Goal: Complete application form

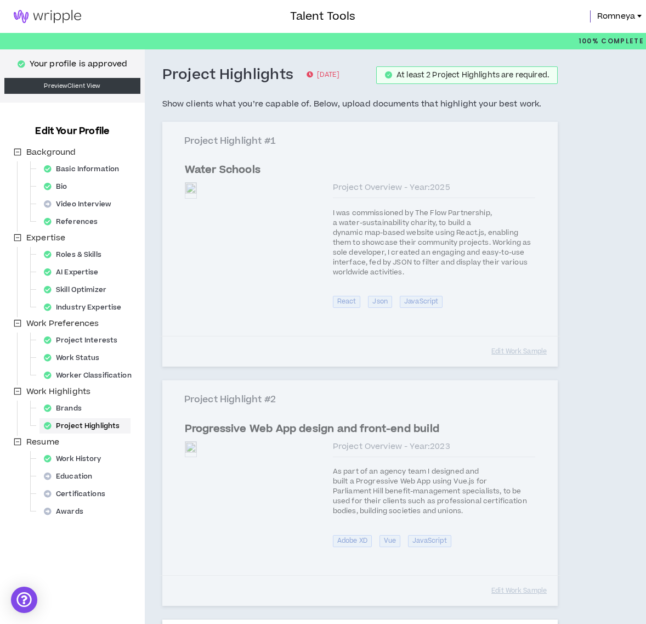
select select "****"
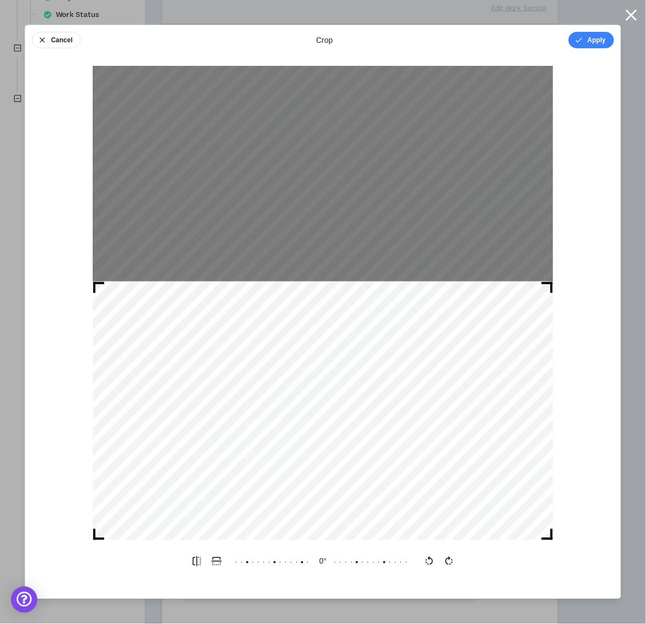
drag, startPoint x: 373, startPoint y: 174, endPoint x: 382, endPoint y: 314, distance: 140.8
click at [382, 314] on div at bounding box center [323, 410] width 461 height 259
drag, startPoint x: 550, startPoint y: 285, endPoint x: 551, endPoint y: 313, distance: 28.0
click at [551, 313] on div at bounding box center [323, 410] width 461 height 259
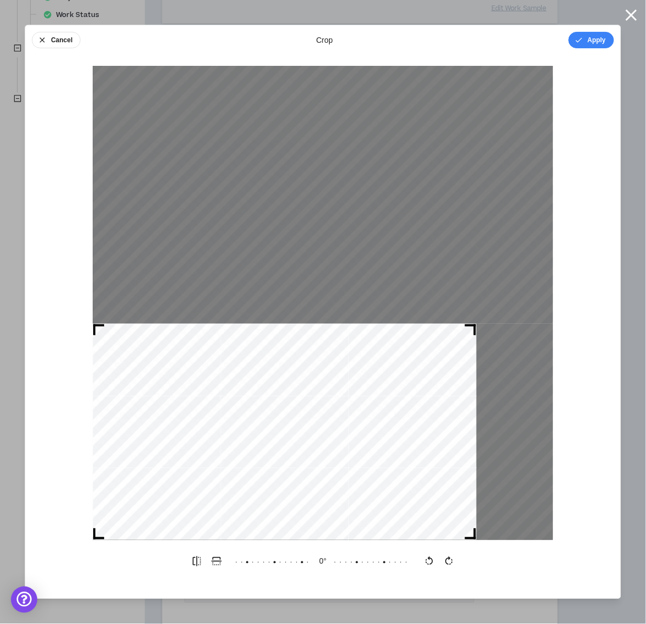
drag, startPoint x: 550, startPoint y: 287, endPoint x: 491, endPoint y: 332, distance: 74.0
click at [491, 332] on div at bounding box center [323, 303] width 461 height 475
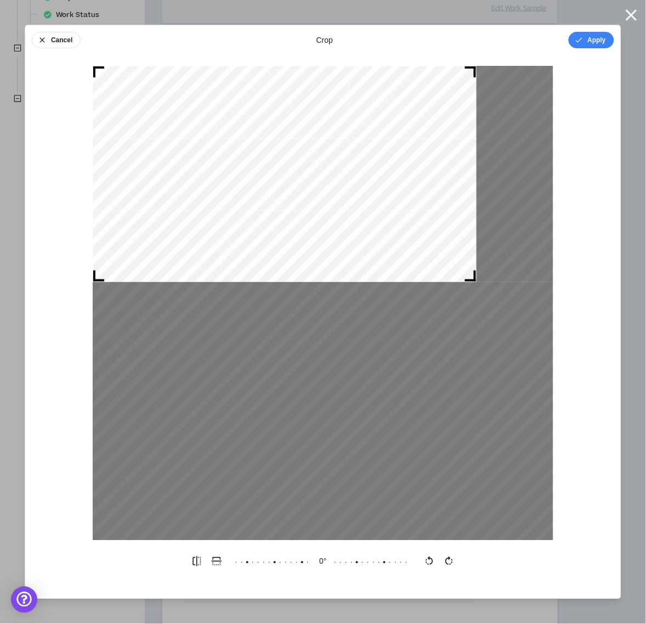
drag, startPoint x: 452, startPoint y: 357, endPoint x: 445, endPoint y: 93, distance: 263.4
click at [445, 93] on div at bounding box center [285, 174] width 384 height 216
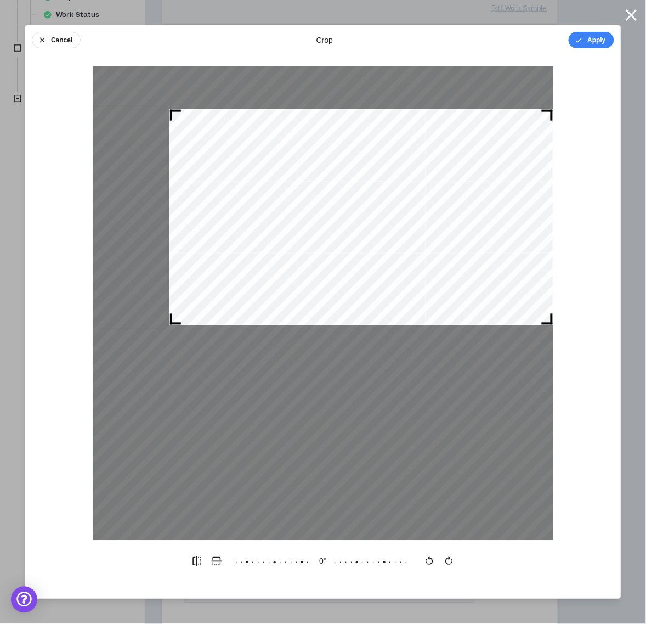
drag, startPoint x: 473, startPoint y: 280, endPoint x: 552, endPoint y: 324, distance: 89.6
click at [552, 324] on div at bounding box center [547, 319] width 11 height 11
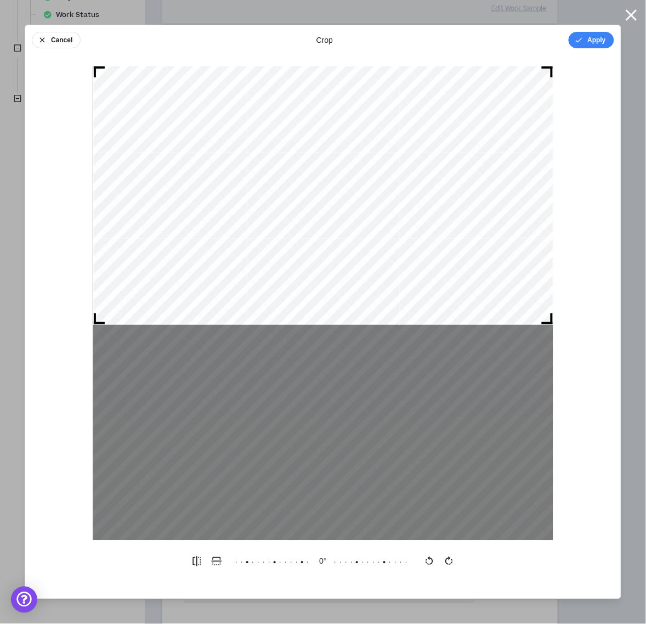
drag, startPoint x: 173, startPoint y: 111, endPoint x: 66, endPoint y: 22, distance: 138.7
click at [66, 4] on div "Cancel crop Apply 0 °" at bounding box center [323, 4] width 638 height 0
click at [594, 43] on button "Apply" at bounding box center [592, 40] width 46 height 16
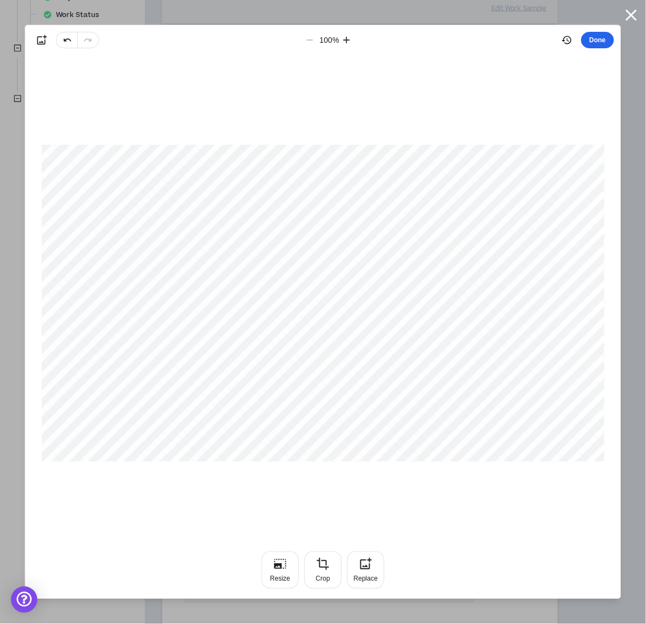
click at [602, 42] on button "Done" at bounding box center [598, 40] width 33 height 16
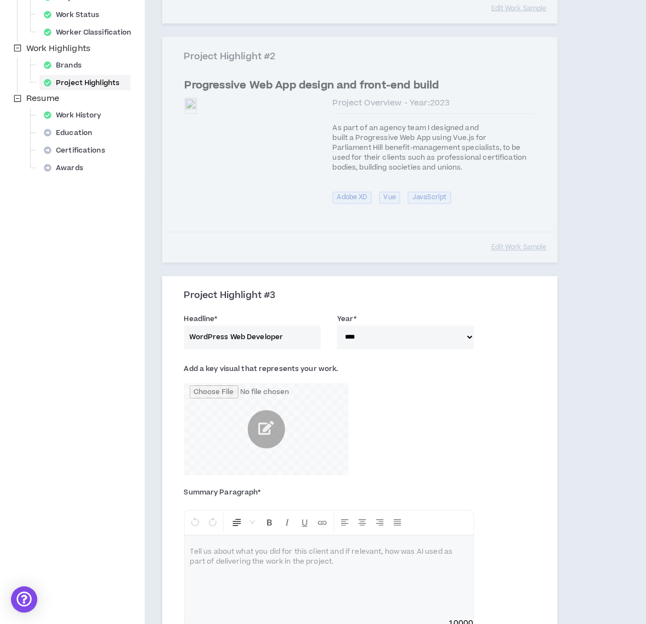
click at [250, 365] on label "Add a key visual that represents your work." at bounding box center [261, 369] width 154 height 18
click at [242, 369] on label "Add a key visual that represents your work." at bounding box center [261, 369] width 154 height 18
click at [218, 549] on p at bounding box center [329, 552] width 278 height 11
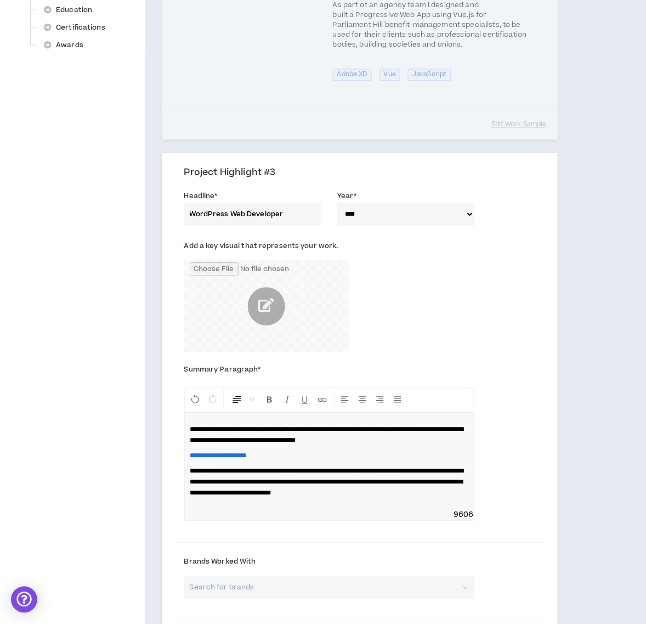
scroll to position [489, 0]
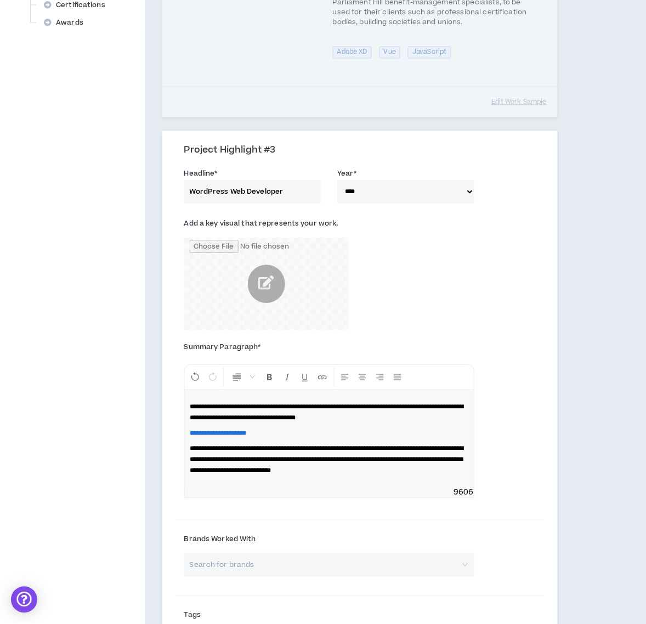
click at [301, 409] on span "**********" at bounding box center [327, 412] width 274 height 18
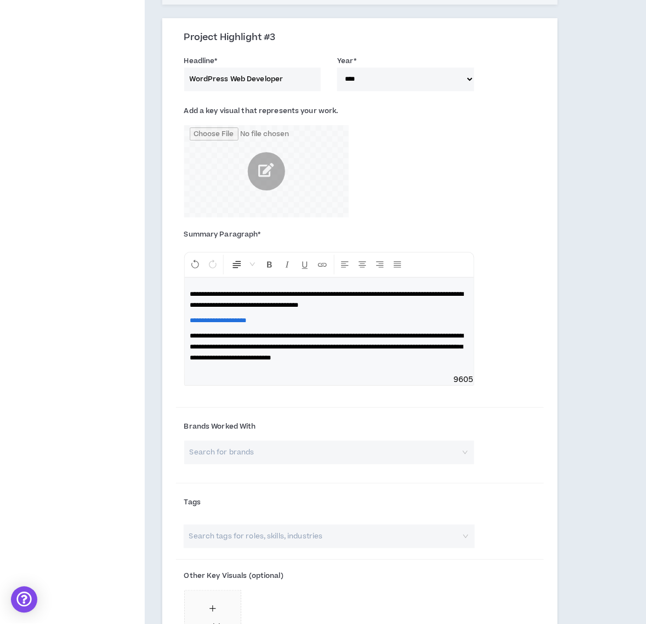
scroll to position [626, 0]
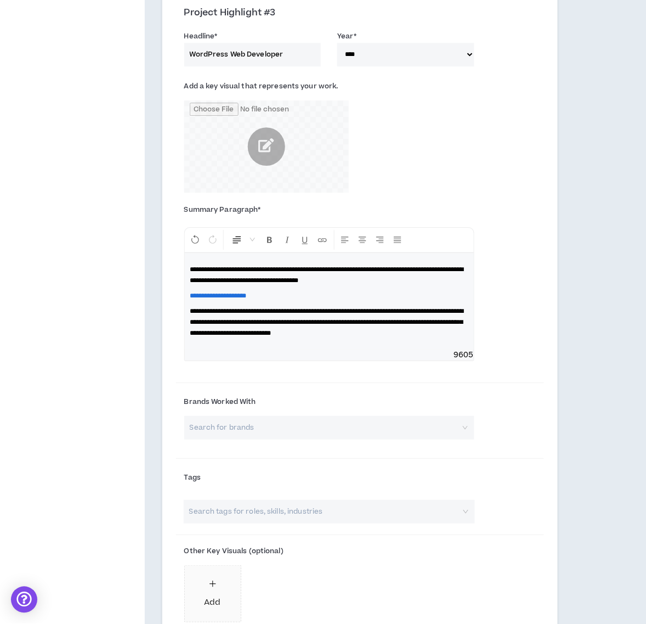
click at [231, 438] on input "search" at bounding box center [325, 428] width 270 height 24
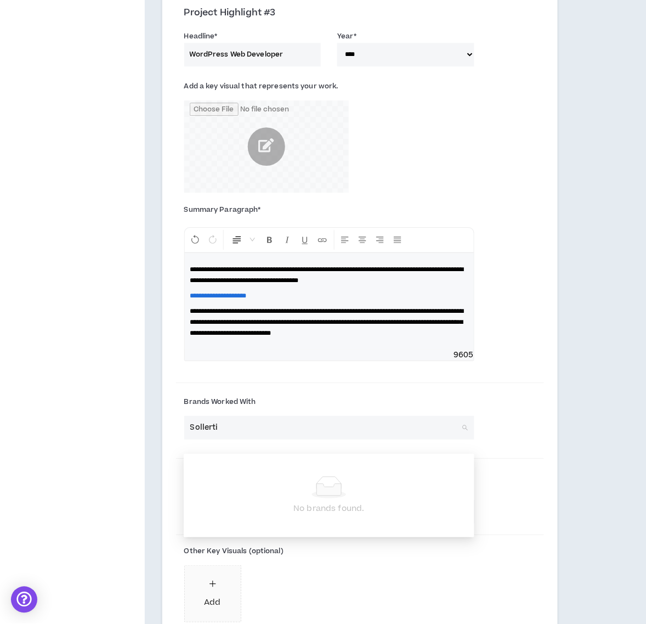
type input "Sollertis"
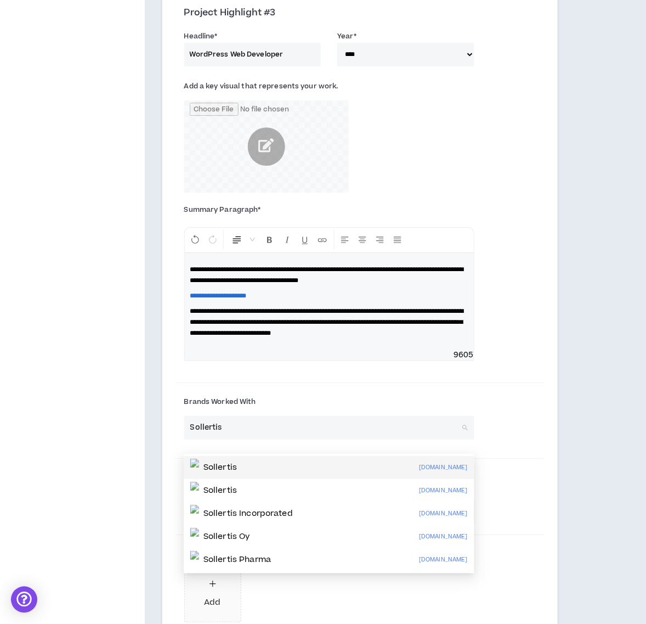
click at [229, 465] on p "Sollertis" at bounding box center [220, 467] width 33 height 11
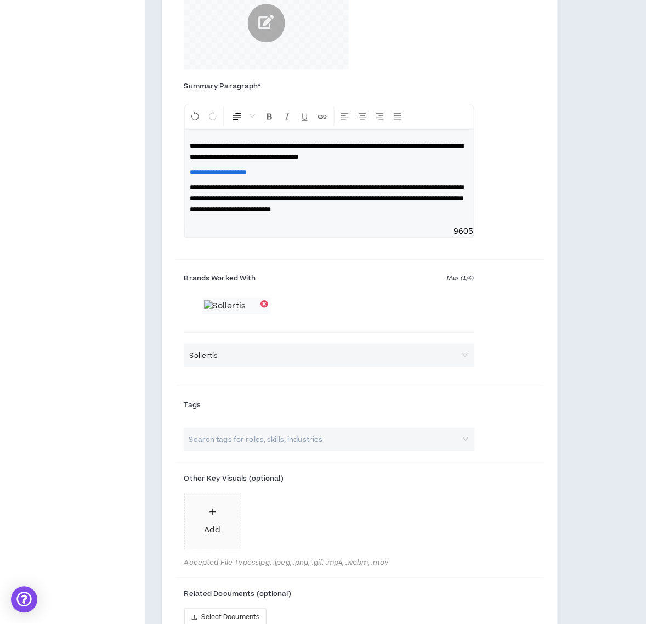
scroll to position [763, 0]
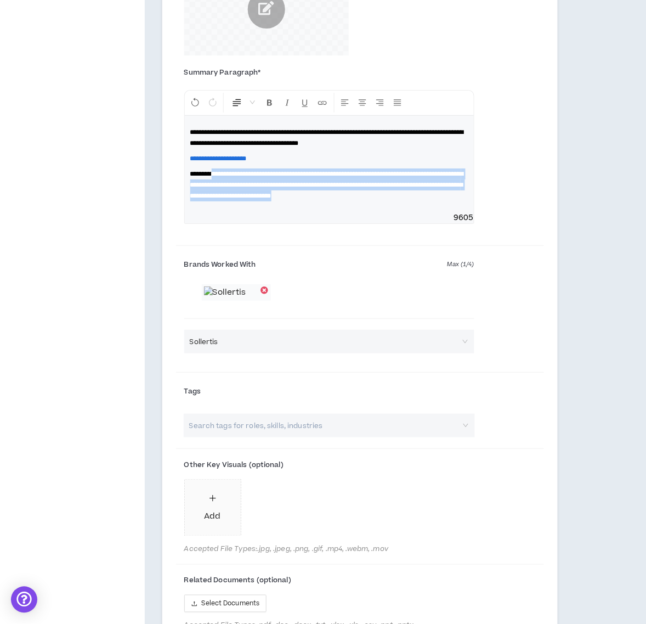
drag, startPoint x: 212, startPoint y: 174, endPoint x: 221, endPoint y: 206, distance: 32.5
click at [221, 201] on p "**********" at bounding box center [329, 184] width 278 height 33
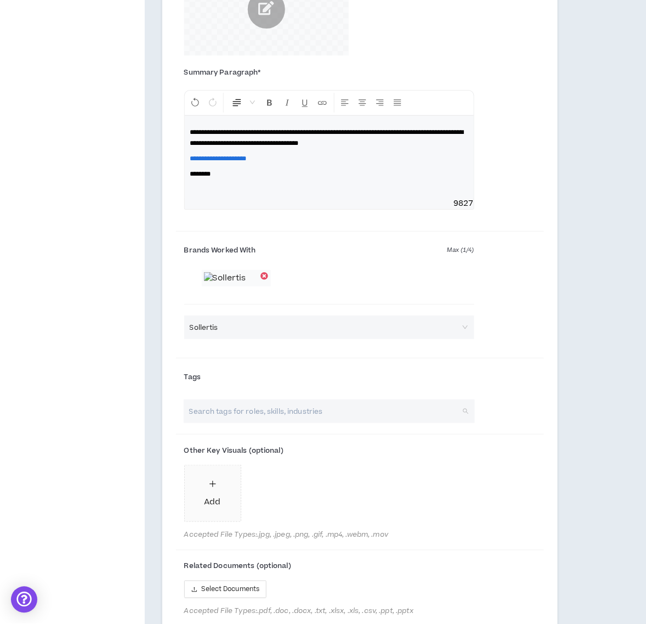
click at [221, 423] on input "search" at bounding box center [324, 411] width 272 height 24
paste input "HTML, CSS, WordPress, JavaScript, JSON, PHP, React.js, custom Gutenberg blocks,…"
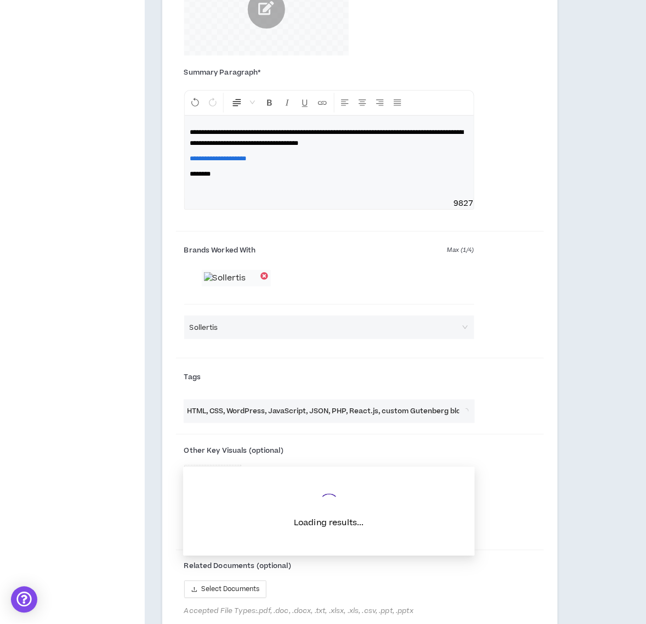
scroll to position [0, 503]
type input "HTML, CSS, WordPress, JavaScript, JSON, PHP, React.js, custom Gutenberg blocks,…"
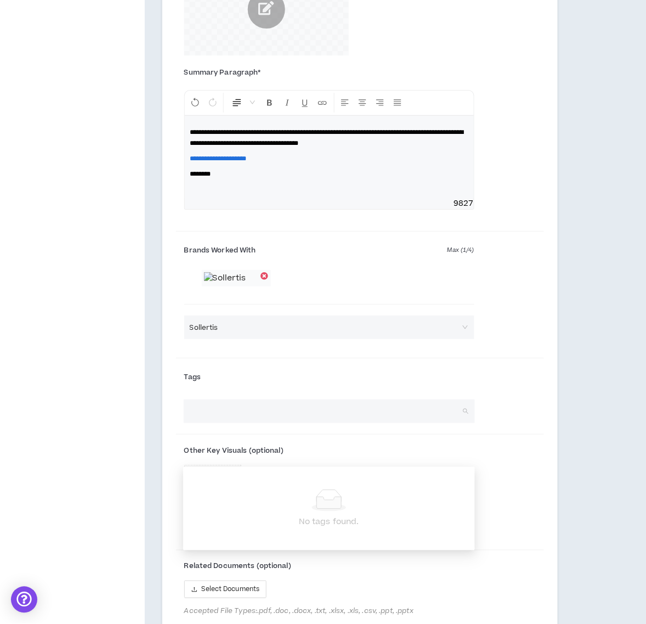
scroll to position [0, 0]
drag, startPoint x: 214, startPoint y: 166, endPoint x: 176, endPoint y: 172, distance: 38.8
click at [176, 172] on div "**********" at bounding box center [329, 143] width 307 height 154
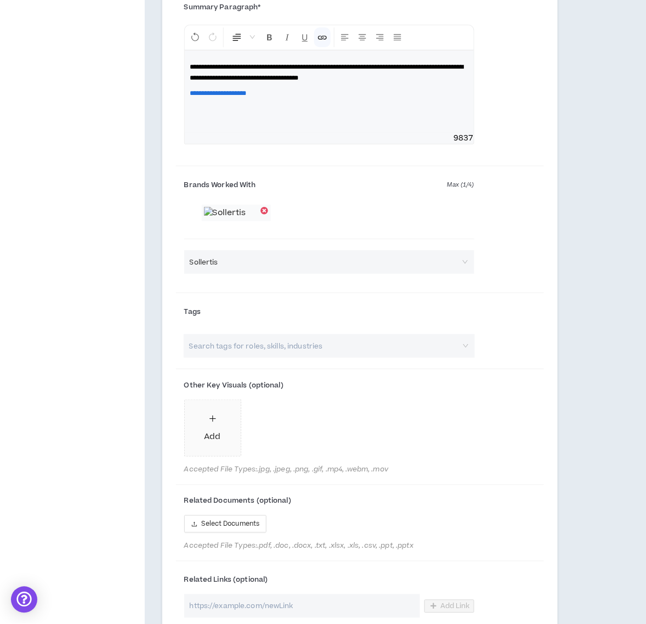
scroll to position [763, 0]
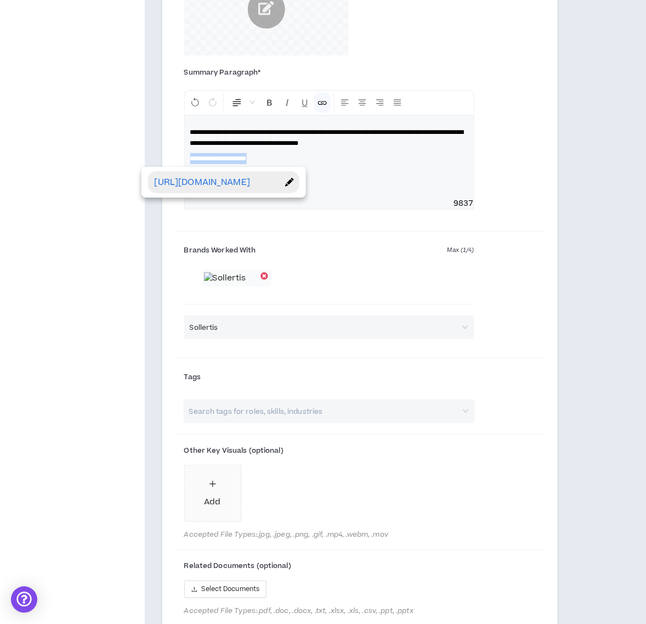
drag, startPoint x: 264, startPoint y: 161, endPoint x: 173, endPoint y: 157, distance: 91.2
click at [173, 157] on div "**********" at bounding box center [360, 295] width 396 height 873
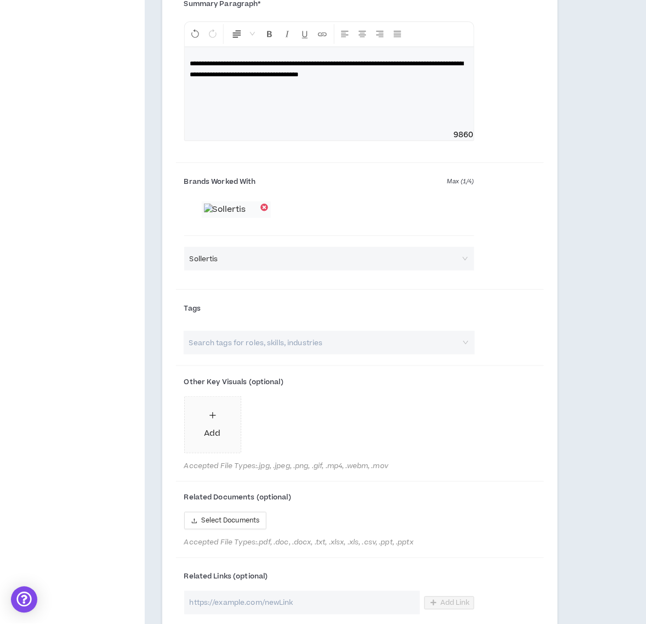
scroll to position [900, 0]
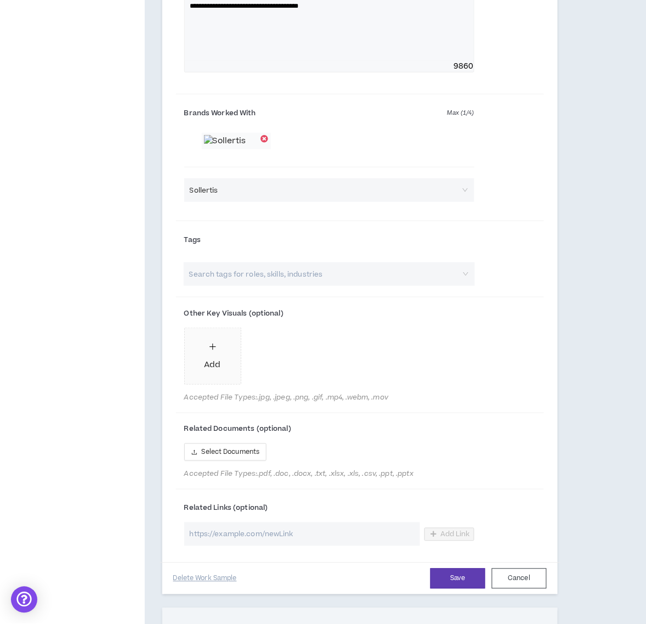
click at [224, 546] on input "url" at bounding box center [302, 534] width 236 height 24
paste input "[URL][DOMAIN_NAME]"
click at [280, 199] on span "Sollertis" at bounding box center [329, 190] width 279 height 16
type input "[URL][DOMAIN_NAME]"
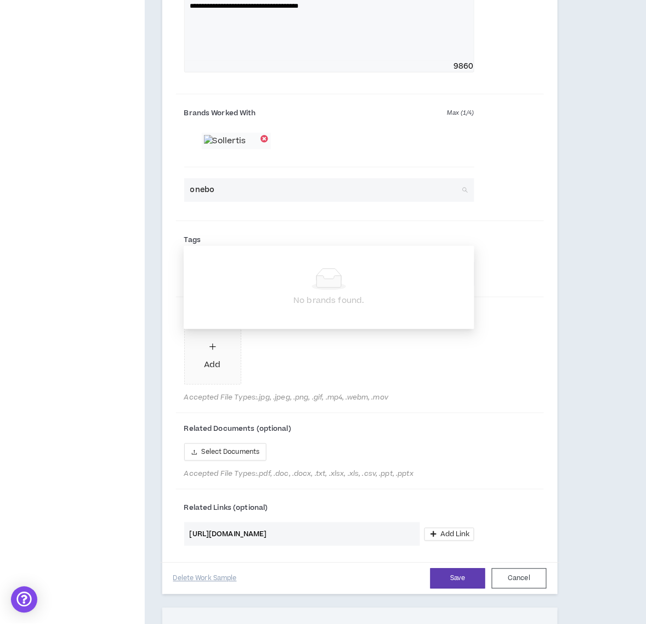
type input "onebot"
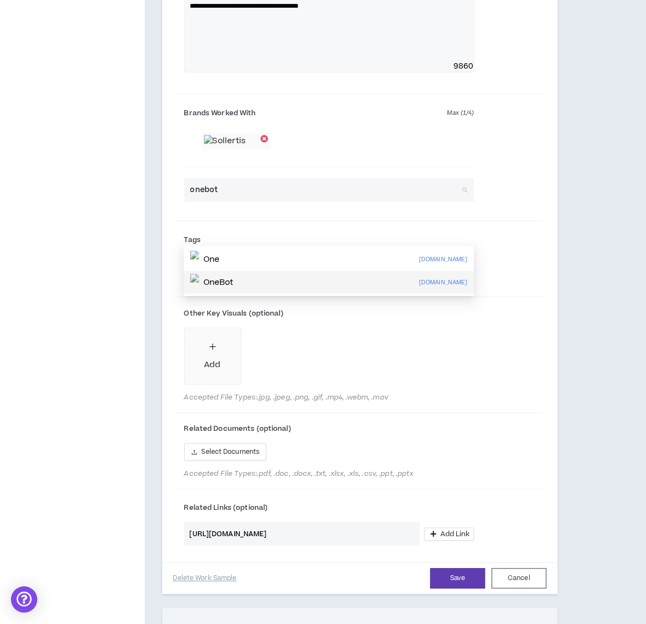
click at [251, 283] on div "OneBot [DOMAIN_NAME]" at bounding box center [329, 283] width 278 height 18
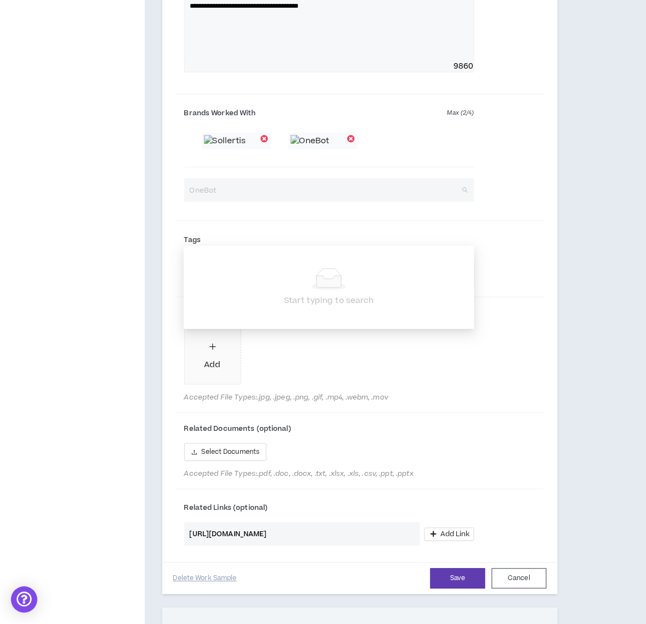
click at [238, 199] on span "OneBot" at bounding box center [329, 190] width 279 height 16
type input "s"
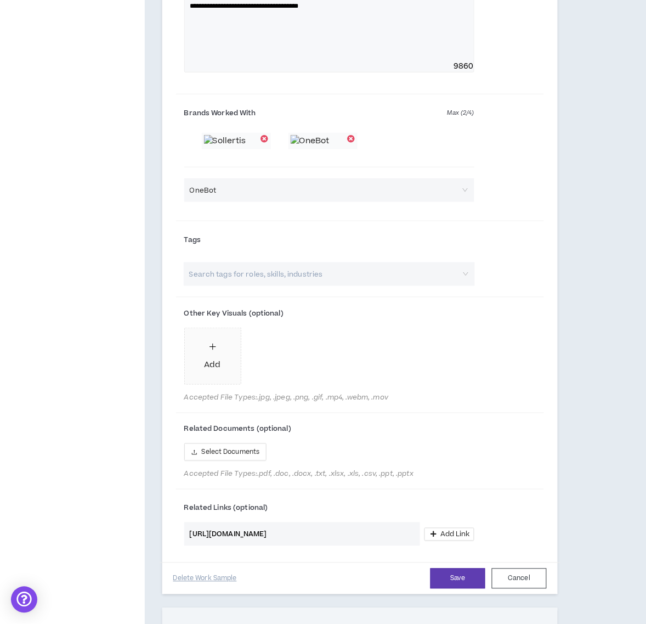
scroll to position [832, 0]
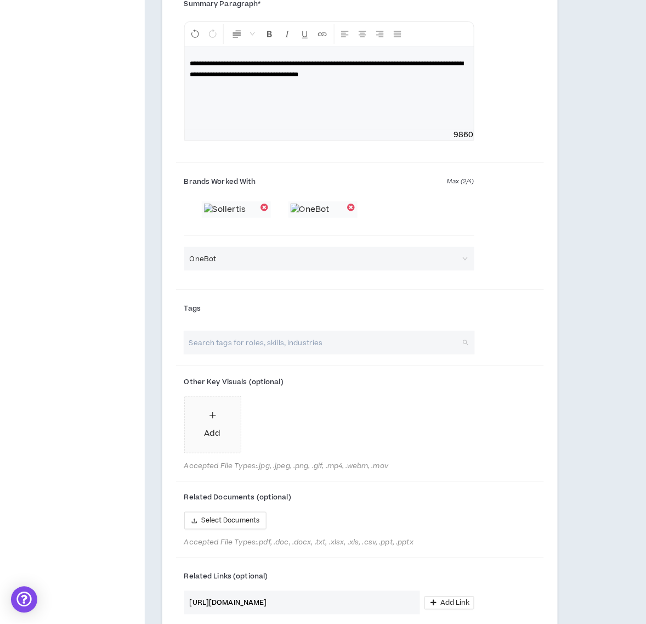
click at [386, 354] on input "search" at bounding box center [324, 343] width 272 height 24
click at [236, 354] on input "search" at bounding box center [324, 343] width 272 height 24
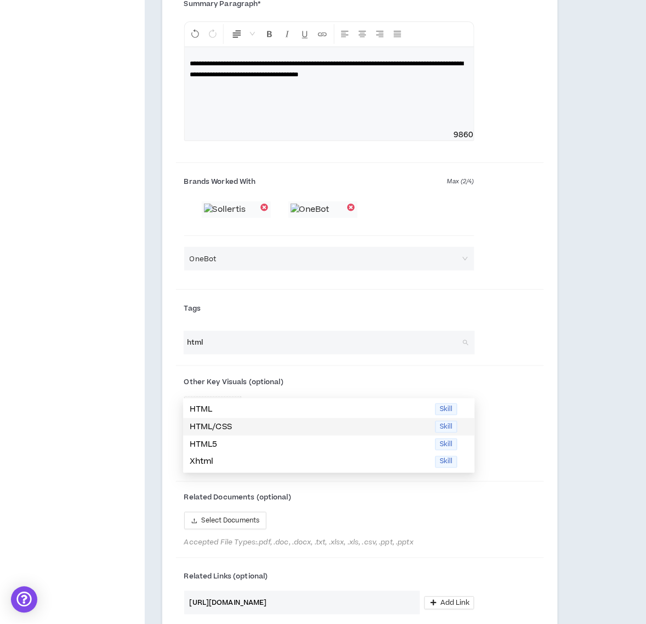
click at [201, 421] on p "HTML/CSS" at bounding box center [309, 427] width 239 height 12
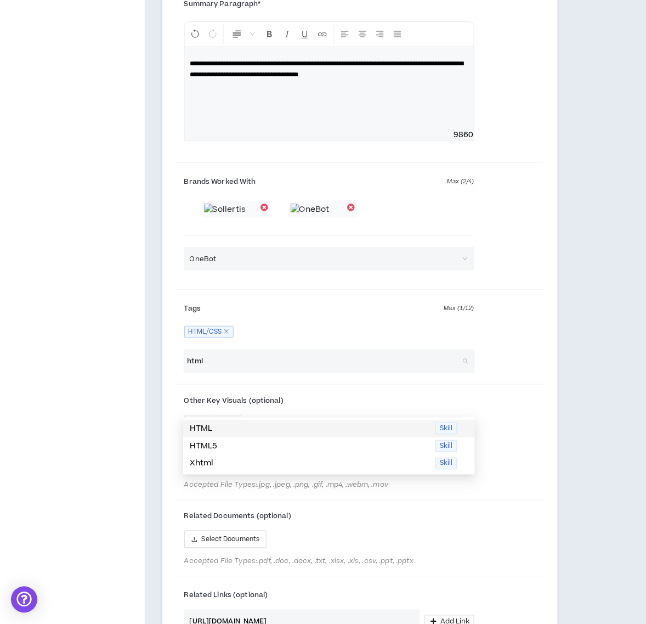
click at [198, 373] on input "html" at bounding box center [324, 361] width 272 height 24
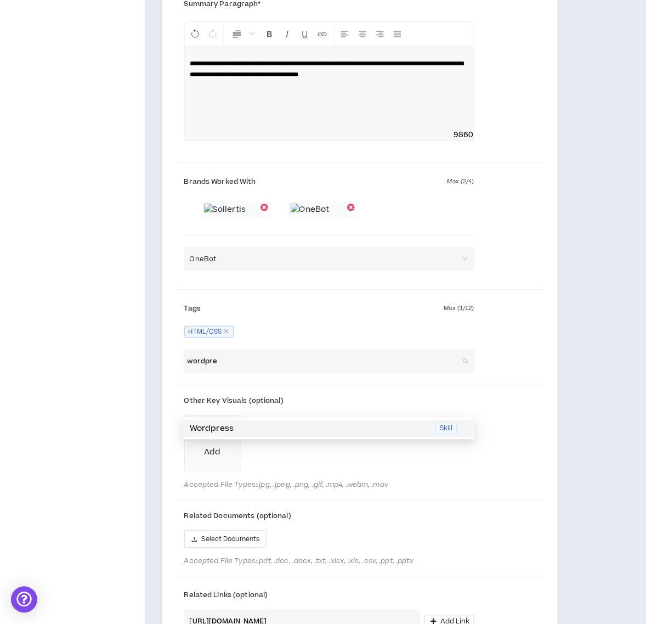
click at [198, 431] on p "Wordpress" at bounding box center [309, 428] width 239 height 12
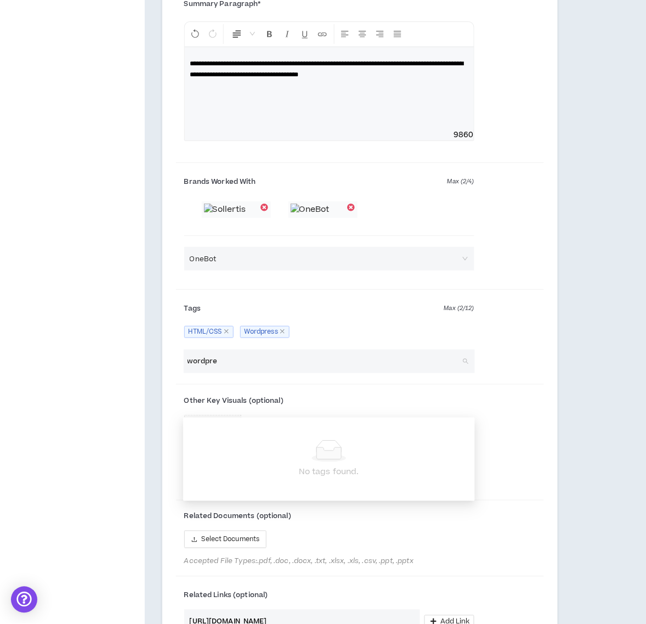
click at [207, 373] on input "wordpre" at bounding box center [324, 361] width 272 height 24
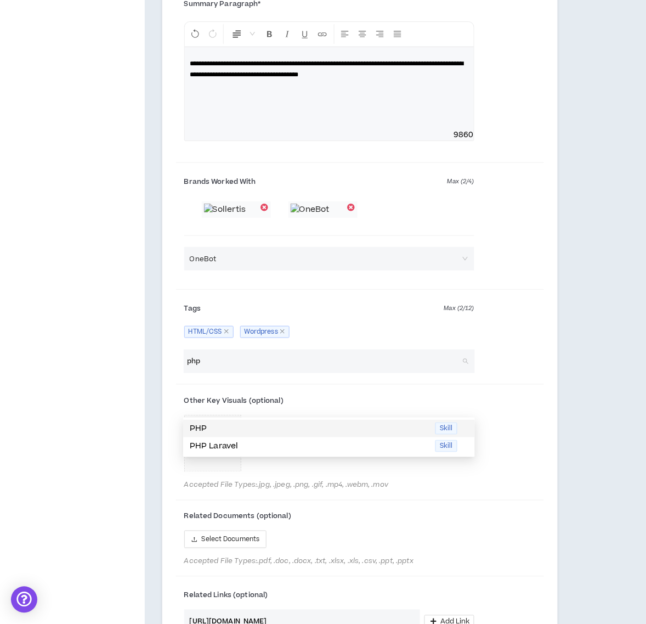
click at [199, 432] on p "PHP" at bounding box center [309, 428] width 239 height 12
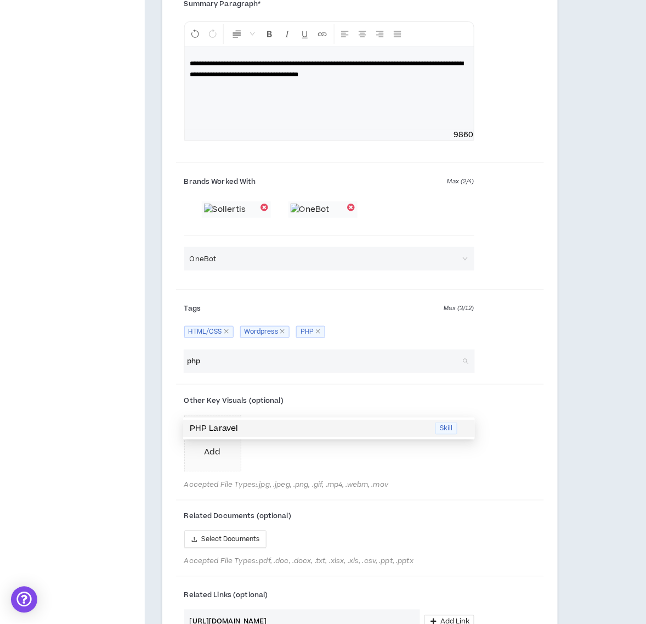
click at [196, 373] on input "php" at bounding box center [324, 361] width 272 height 24
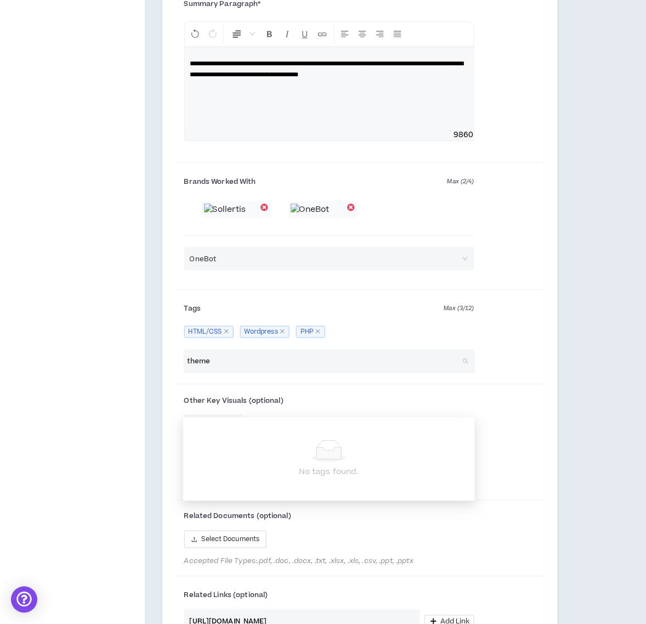
click at [198, 373] on input "theme" at bounding box center [324, 361] width 272 height 24
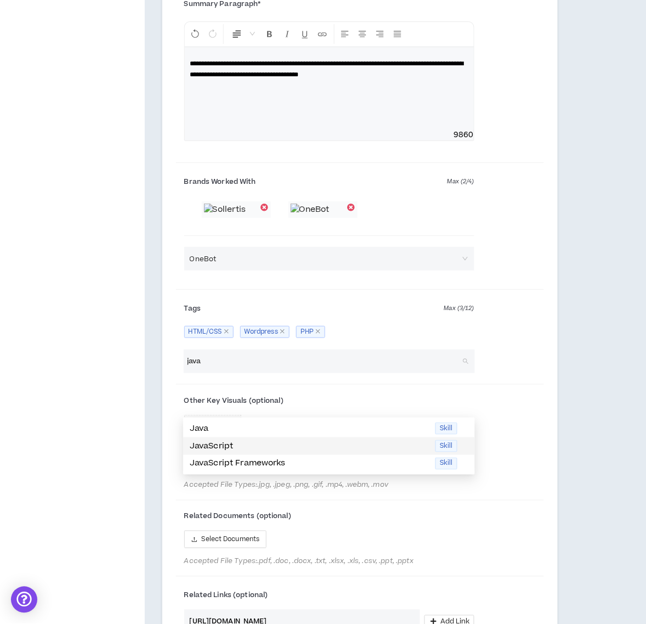
click at [229, 444] on p "JavaScript" at bounding box center [309, 446] width 239 height 12
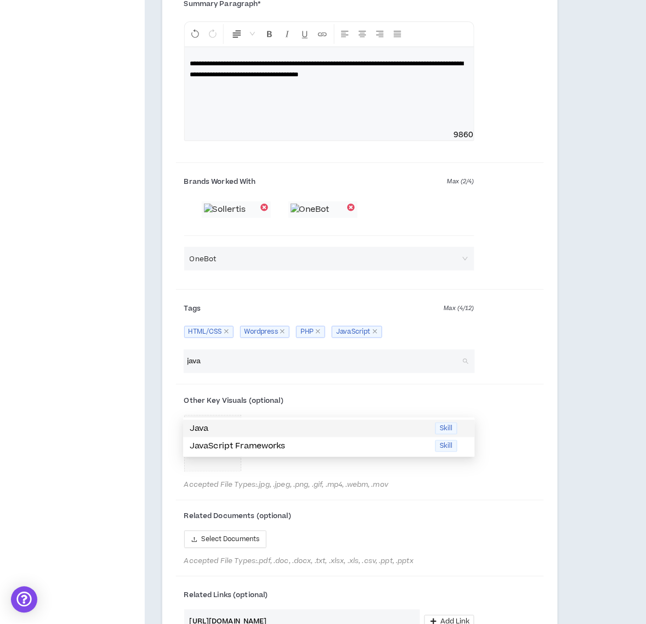
click at [206, 426] on p "Java" at bounding box center [309, 428] width 239 height 12
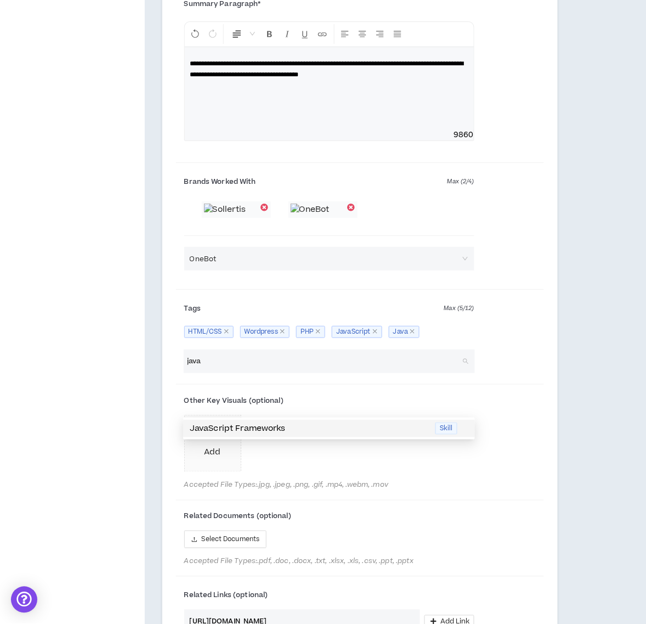
click at [206, 426] on p "JavaScript Frameworks" at bounding box center [309, 428] width 239 height 12
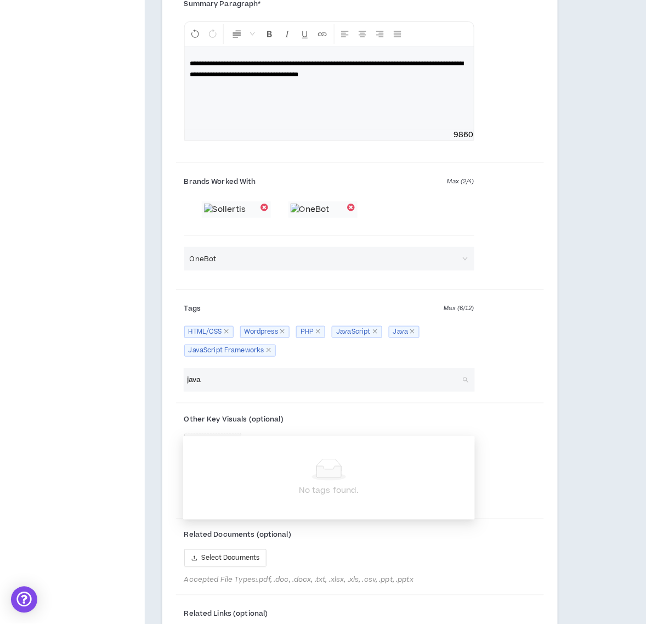
click at [198, 392] on input "java" at bounding box center [324, 380] width 272 height 24
click at [267, 353] on icon "close" at bounding box center [268, 349] width 5 height 5
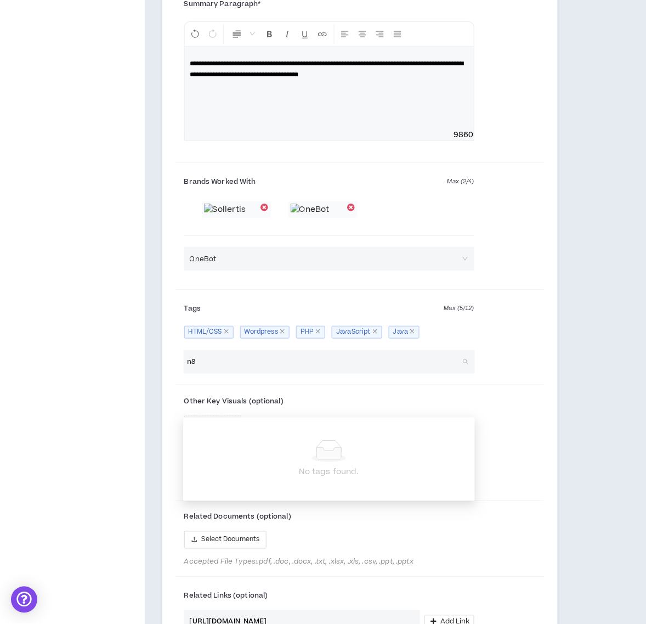
type input "n"
type input "b"
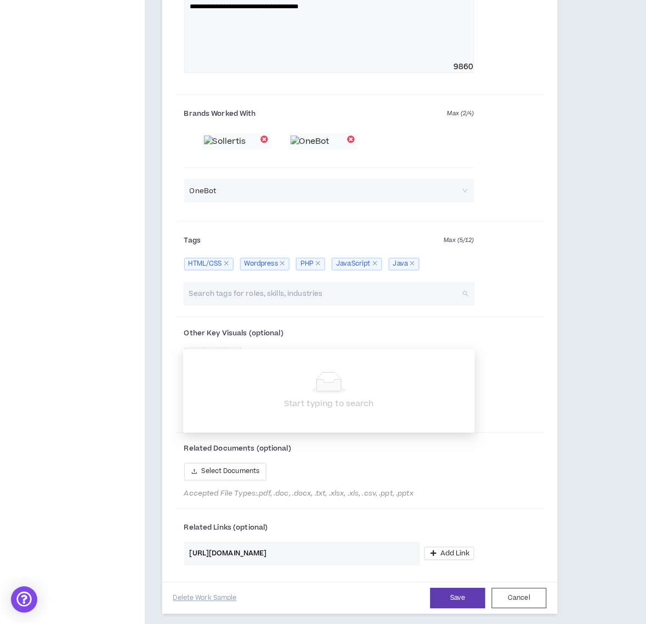
scroll to position [900, 0]
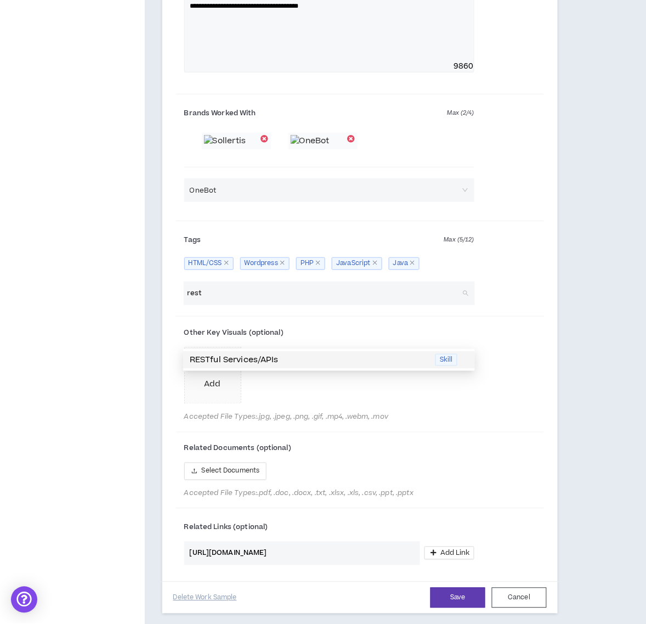
click at [267, 358] on p "RESTful Services/APIs" at bounding box center [309, 360] width 239 height 12
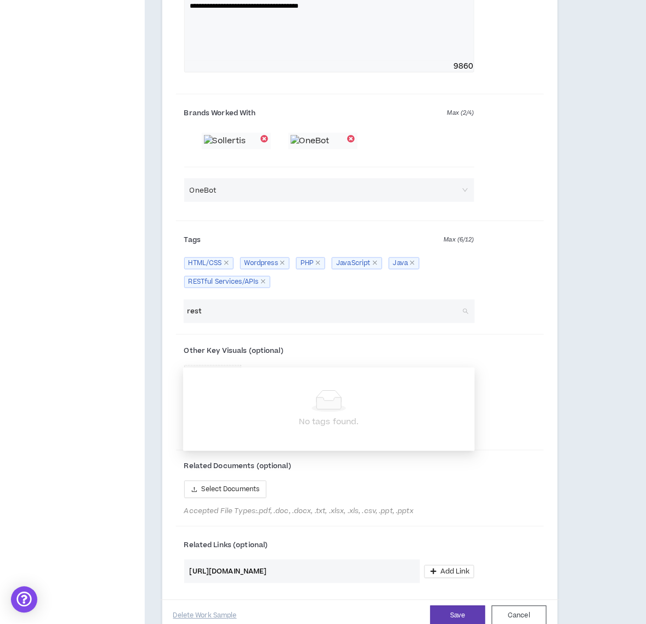
click at [193, 323] on input "rest" at bounding box center [324, 312] width 272 height 24
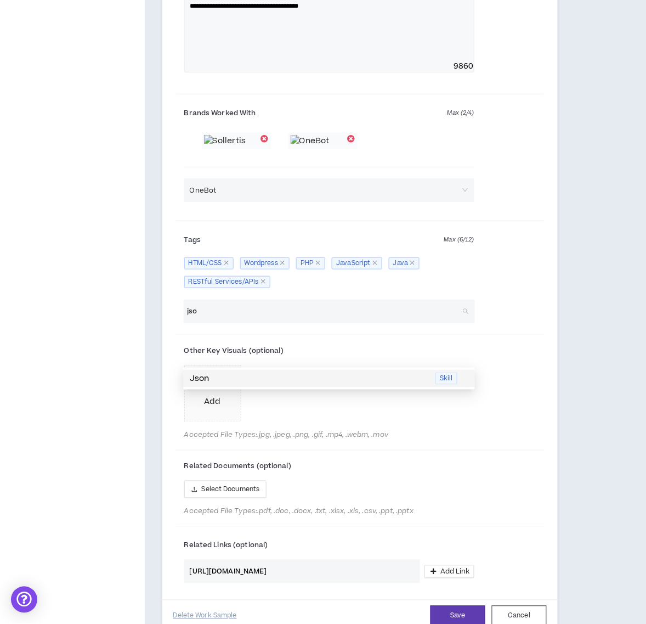
click at [195, 377] on p "Json" at bounding box center [309, 379] width 239 height 12
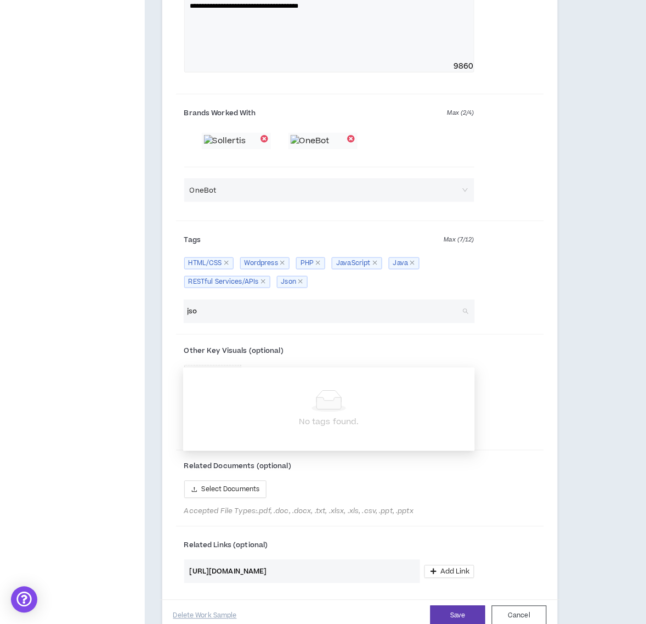
click at [190, 323] on input "jso" at bounding box center [324, 312] width 272 height 24
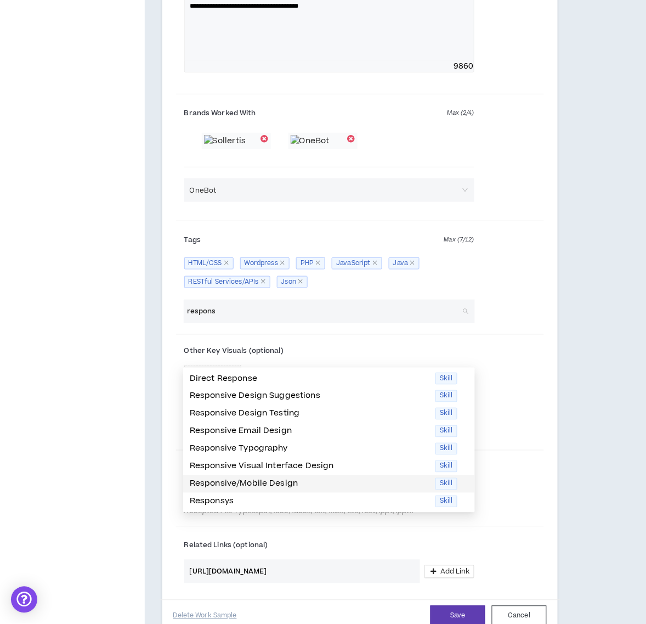
click at [210, 484] on p "Responsive/Mobile Design" at bounding box center [309, 484] width 239 height 12
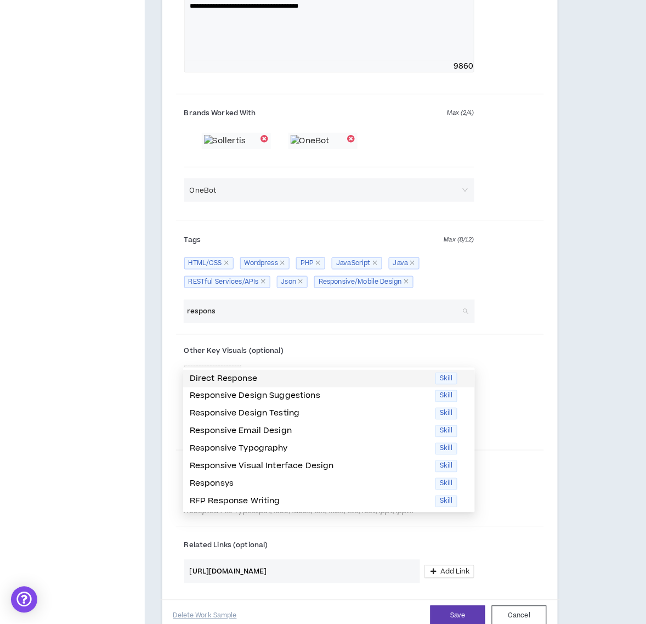
click at [207, 323] on input "respons" at bounding box center [324, 312] width 272 height 24
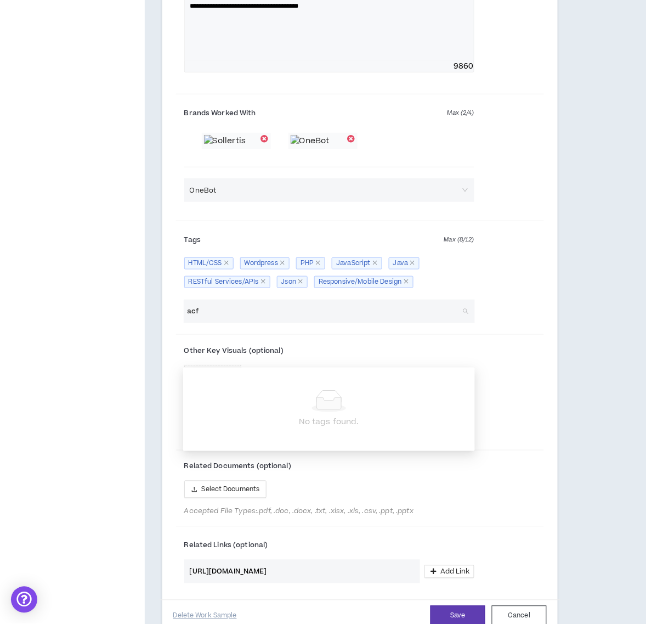
click at [195, 323] on input "acf" at bounding box center [324, 312] width 272 height 24
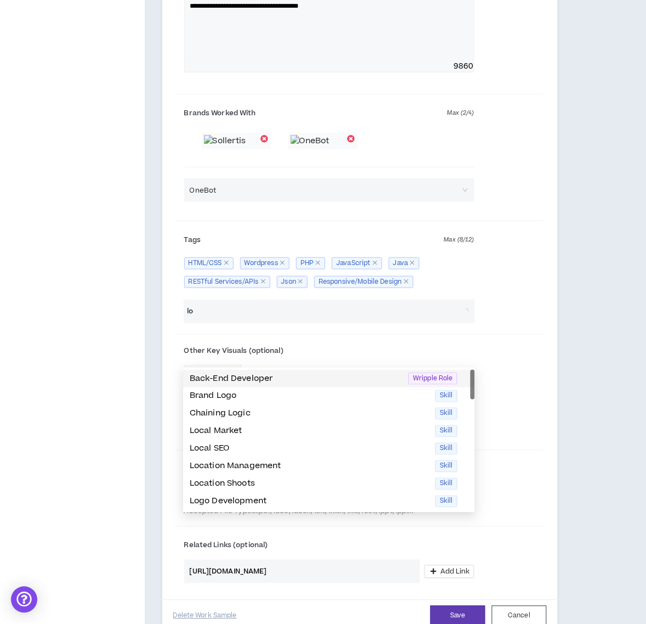
type input "l"
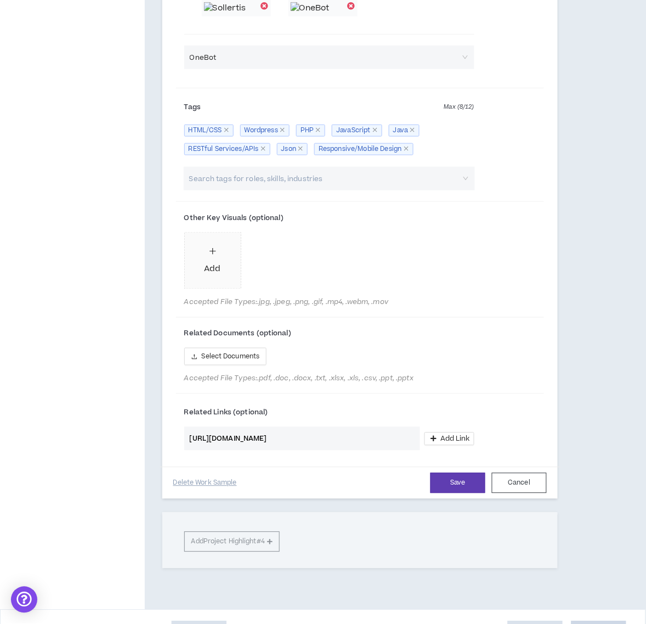
scroll to position [1037, 0]
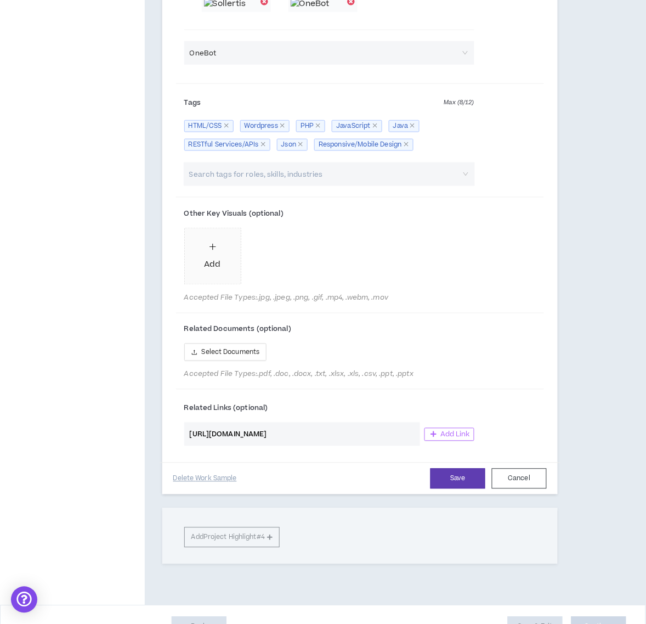
click at [446, 439] on span "Add Link" at bounding box center [456, 434] width 30 height 9
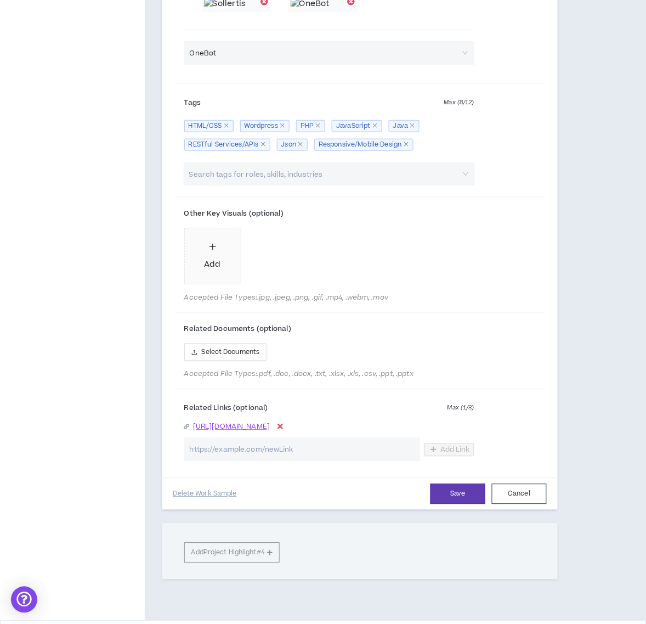
click at [520, 470] on div "Related Links (optional) Max ( 1 / 3 ) [URL][DOMAIN_NAME] Add Link" at bounding box center [360, 432] width 368 height 76
click at [467, 504] on button "Save" at bounding box center [458, 494] width 55 height 20
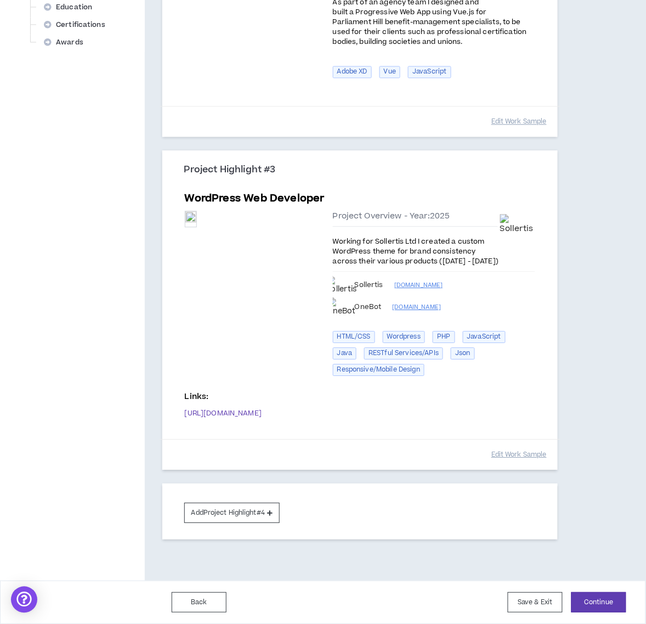
scroll to position [472, 0]
click at [599, 600] on button "Continue" at bounding box center [599, 602] width 55 height 20
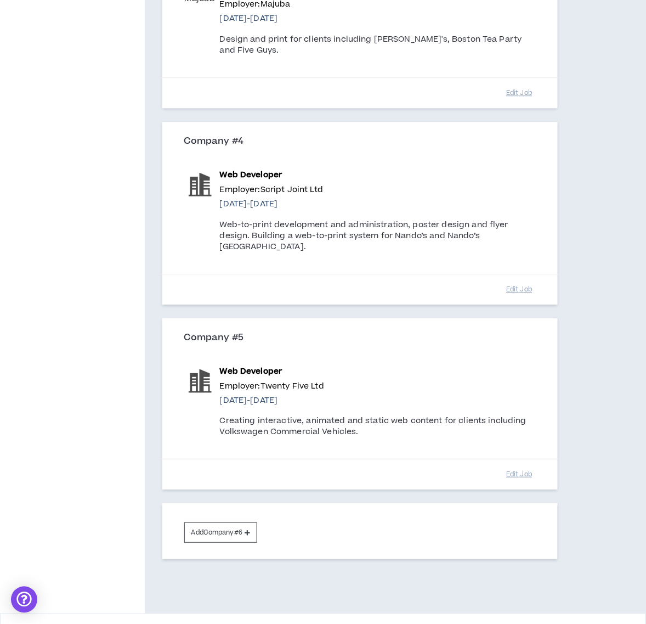
scroll to position [612, 0]
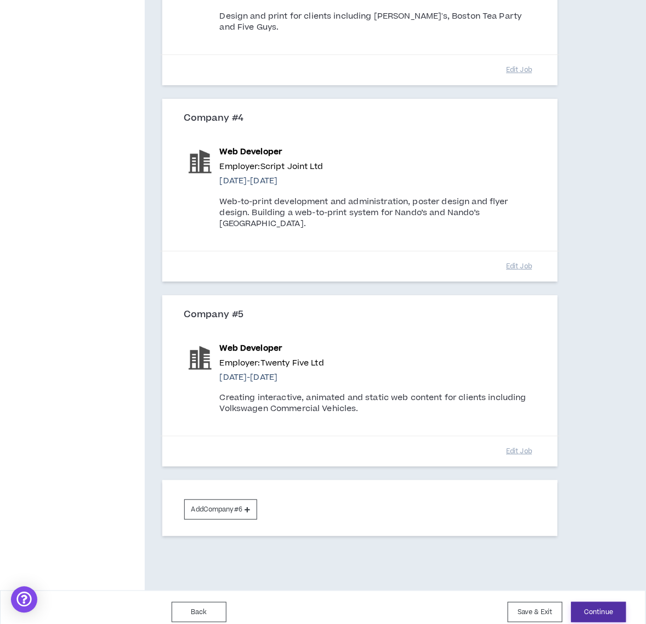
click at [596, 602] on button "Continue" at bounding box center [599, 612] width 55 height 20
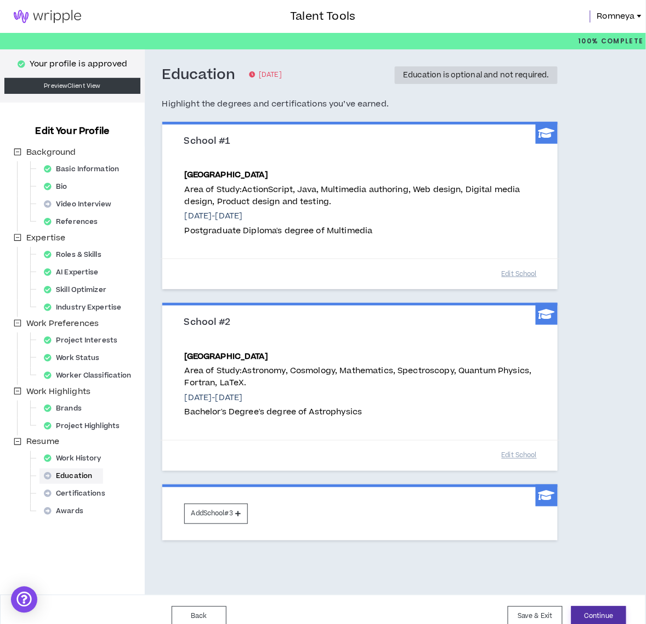
click at [616, 611] on button "Continue" at bounding box center [599, 616] width 55 height 20
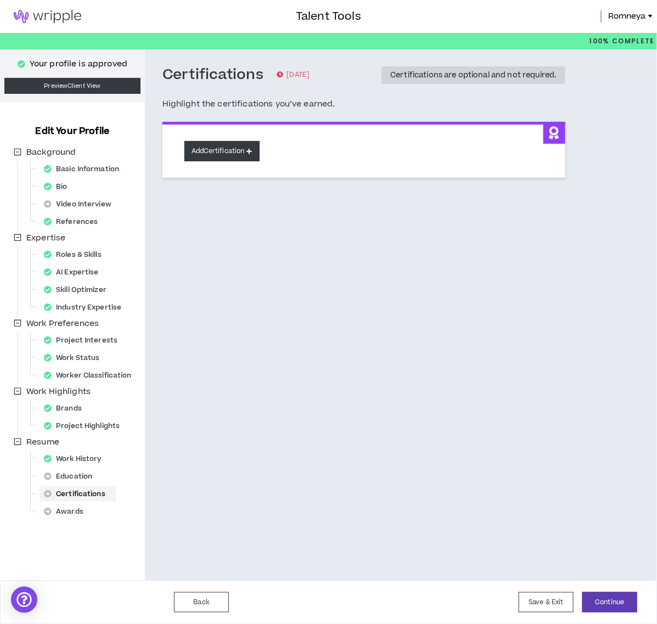
click at [219, 151] on button "Add Certification" at bounding box center [221, 151] width 75 height 20
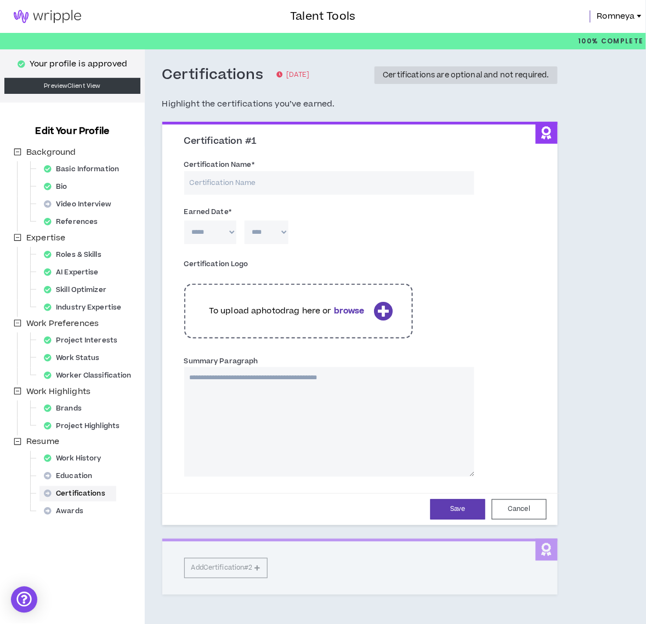
click at [297, 179] on input "Certification Name *" at bounding box center [329, 183] width 290 height 24
type input "m"
click at [517, 505] on button "Cancel" at bounding box center [519, 509] width 55 height 20
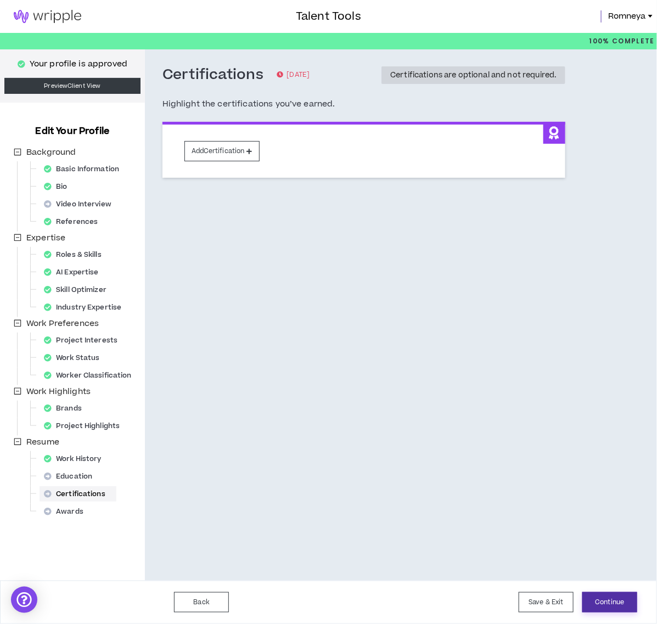
click at [613, 599] on button "Continue" at bounding box center [609, 602] width 55 height 20
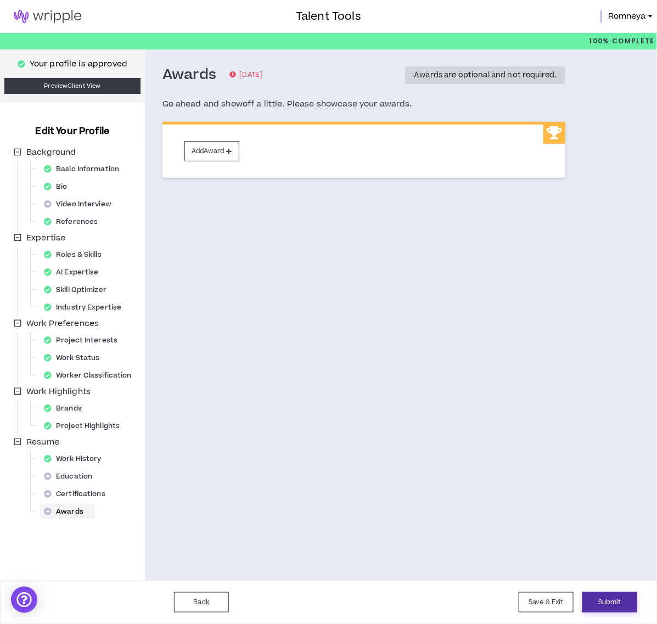
click at [616, 605] on button "Submit" at bounding box center [609, 602] width 55 height 20
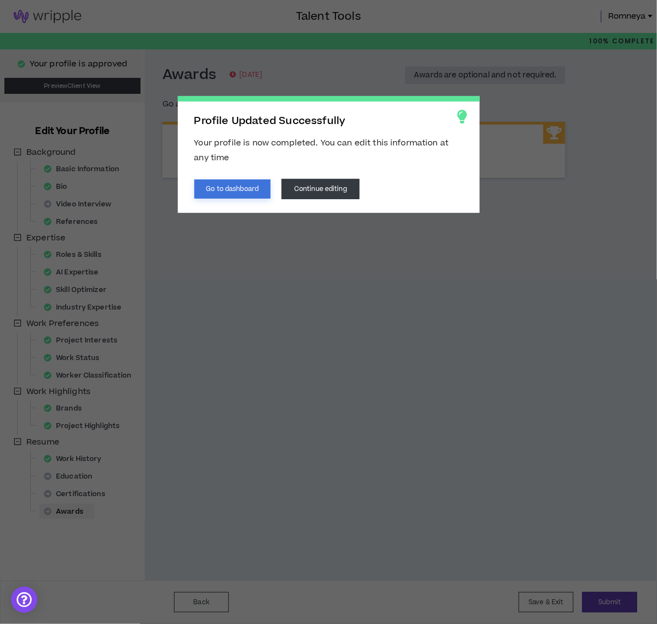
click at [256, 192] on button "Go to dashboard" at bounding box center [232, 188] width 77 height 19
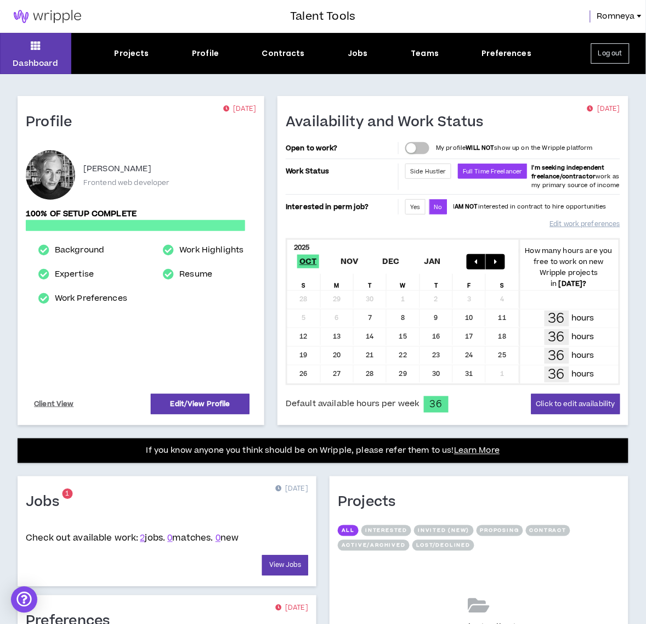
click at [425, 146] on button "button" at bounding box center [417, 148] width 24 height 12
click at [334, 334] on div "13" at bounding box center [337, 336] width 33 height 17
drag, startPoint x: 339, startPoint y: 336, endPoint x: 374, endPoint y: 334, distance: 35.7
click at [374, 334] on div "12 13 14 15 16 17 18 36 hours" at bounding box center [452, 337] width 331 height 19
click at [341, 334] on div "13" at bounding box center [337, 336] width 33 height 17
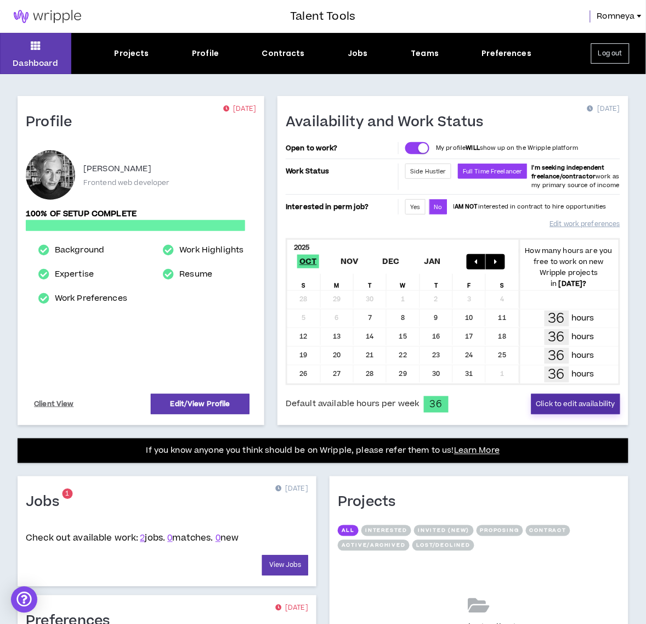
click at [540, 404] on button "Click to edit availability" at bounding box center [576, 404] width 89 height 20
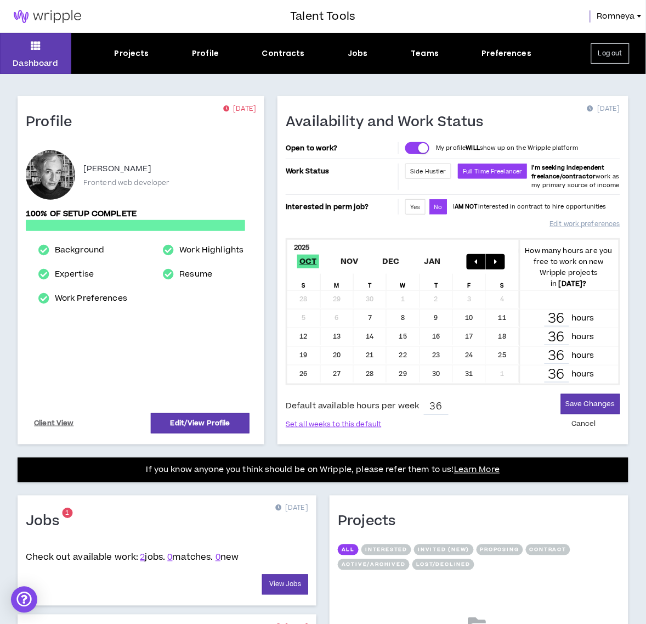
click at [339, 338] on div "13" at bounding box center [337, 336] width 33 height 17
click at [584, 407] on button "Save Changes" at bounding box center [590, 404] width 59 height 20
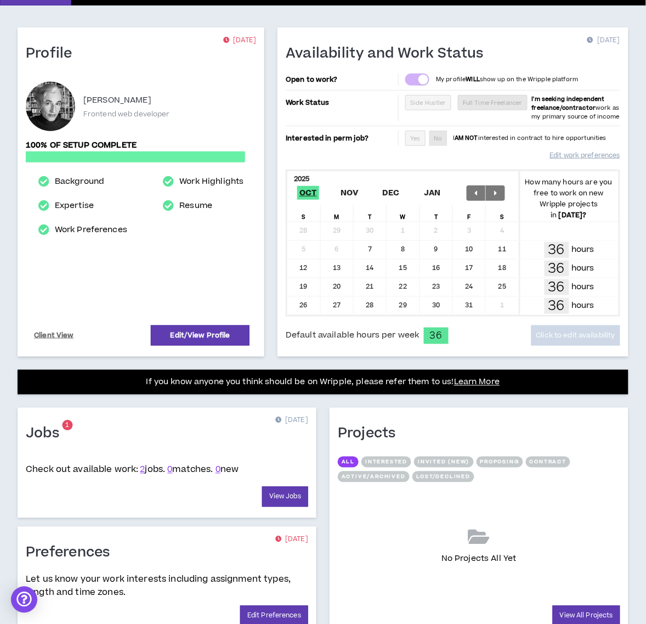
scroll to position [137, 0]
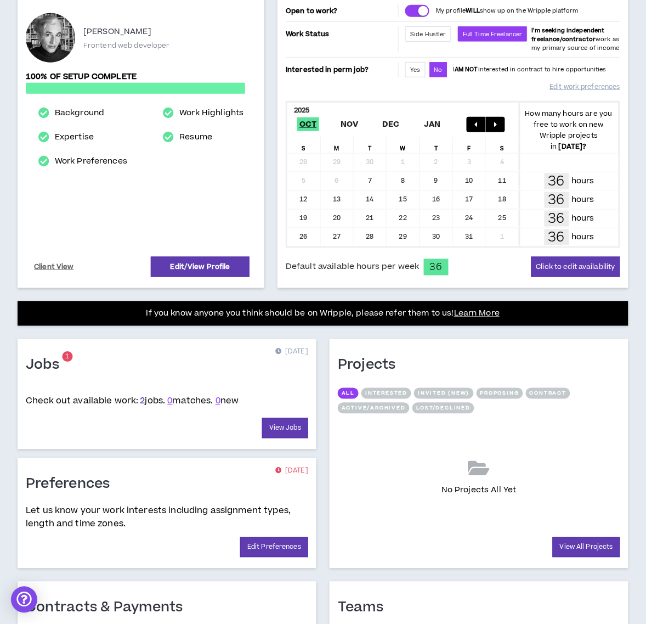
click at [142, 404] on link "2" at bounding box center [142, 401] width 5 height 12
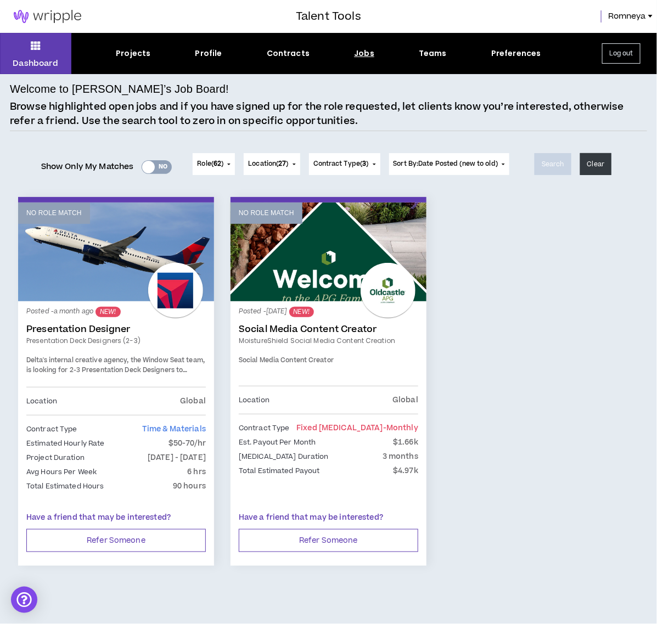
click at [622, 50] on button "Log out" at bounding box center [621, 53] width 38 height 20
